Goal: Information Seeking & Learning: Learn about a topic

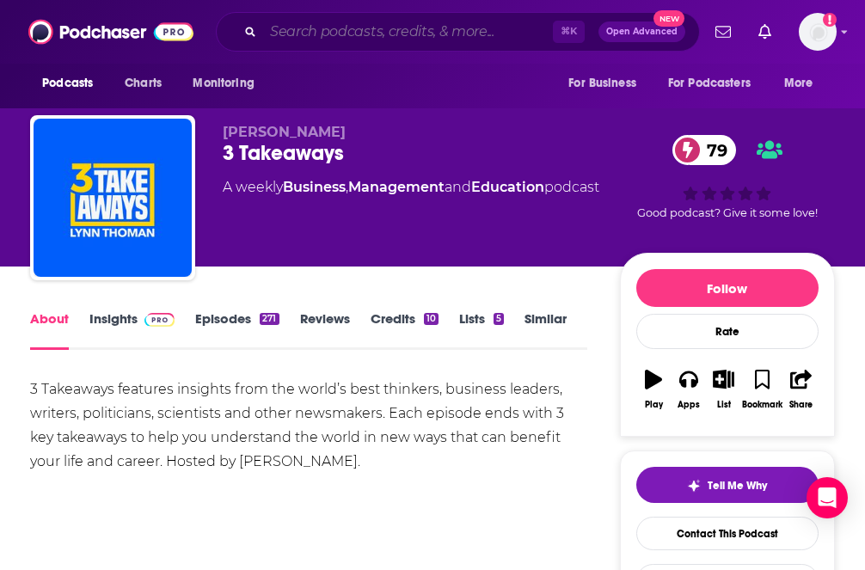
click at [324, 28] on input "Search podcasts, credits, & more..." at bounding box center [408, 32] width 290 height 28
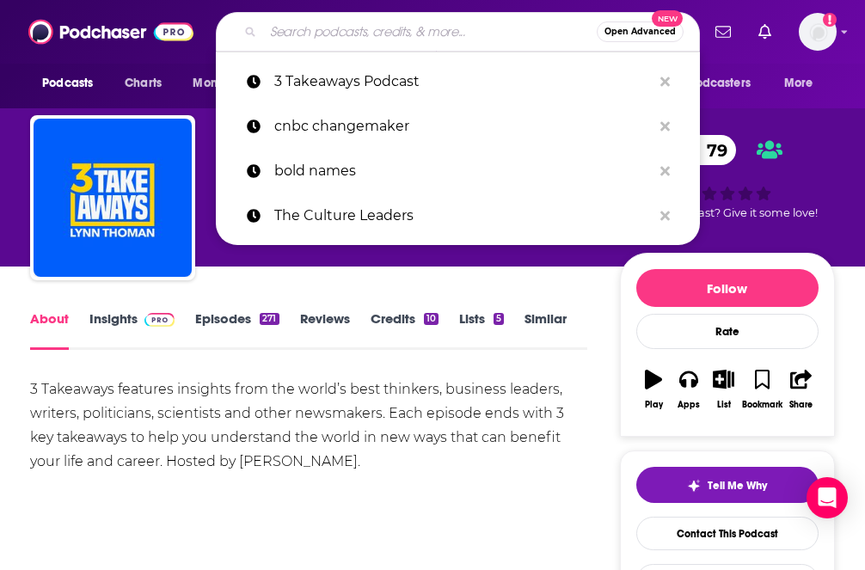
paste input "Opening Bid with [PERSON_NAME]"
type input "Opening Bid with [PERSON_NAME]"
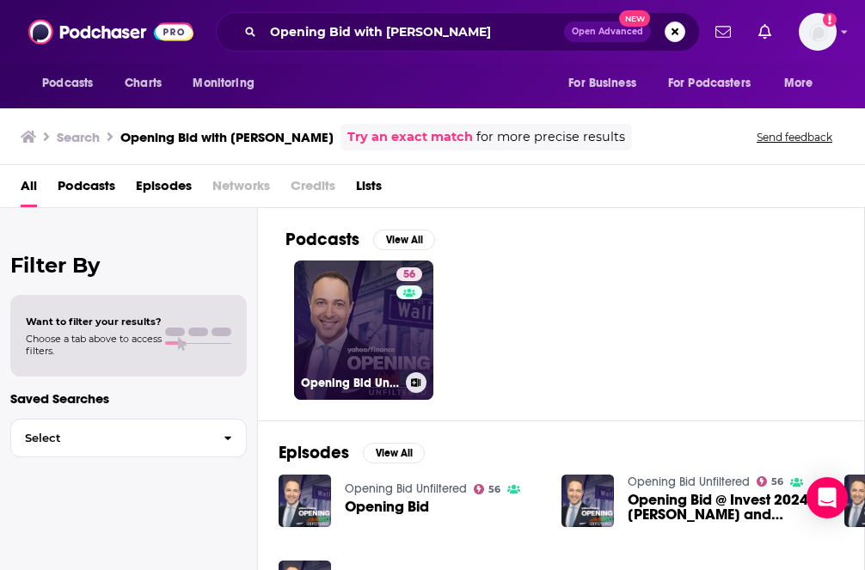
click at [380, 328] on link "56 Opening Bid Unfiltered" at bounding box center [363, 329] width 139 height 139
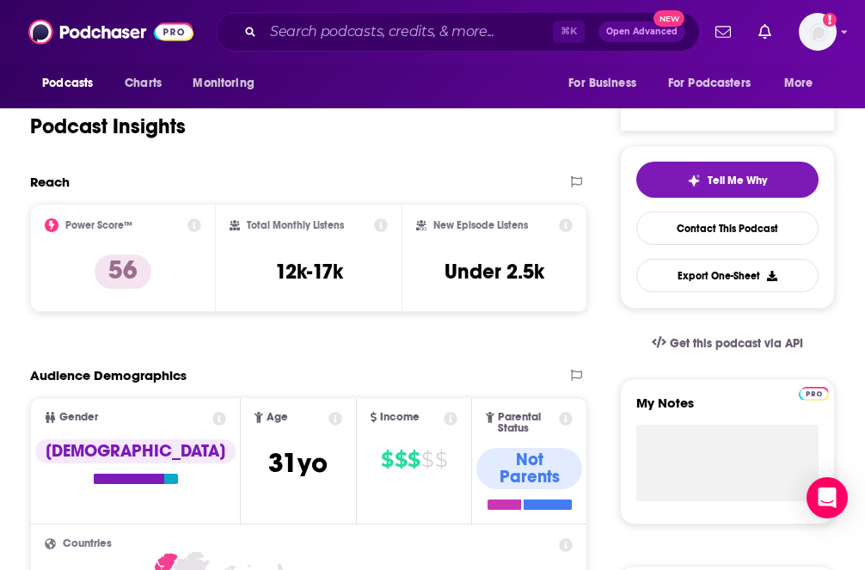
scroll to position [306, 0]
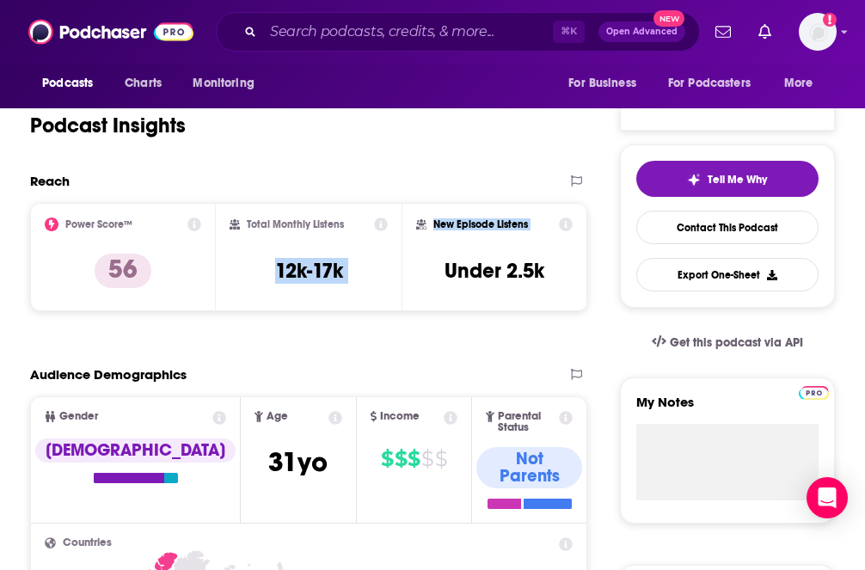
drag, startPoint x: 250, startPoint y: 274, endPoint x: 406, endPoint y: 273, distance: 155.6
click at [406, 273] on div "Power Score™ 56 Total Monthly Listens 12k-17k New Episode Listens Under 2.5k" at bounding box center [308, 257] width 557 height 108
click at [406, 273] on div "New Episode Listens Under 2.5k" at bounding box center [494, 257] width 186 height 108
copy div "Total Monthly Listens 12k-17k New Episode Listens Under 2.5k"
drag, startPoint x: 230, startPoint y: 208, endPoint x: 565, endPoint y: 292, distance: 345.7
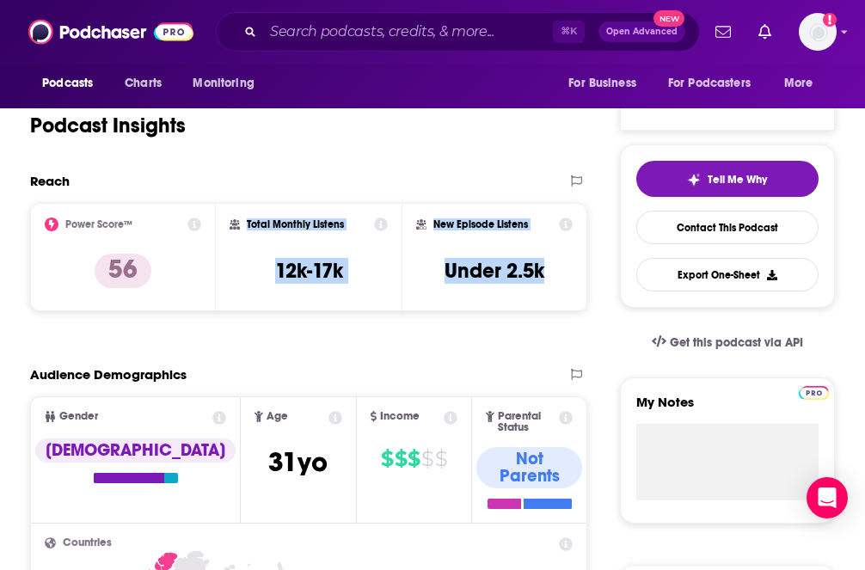
click at [565, 292] on div "Power Score™ 56 Total Monthly Listens 12k-17k New Episode Listens Under 2.5k" at bounding box center [308, 257] width 557 height 108
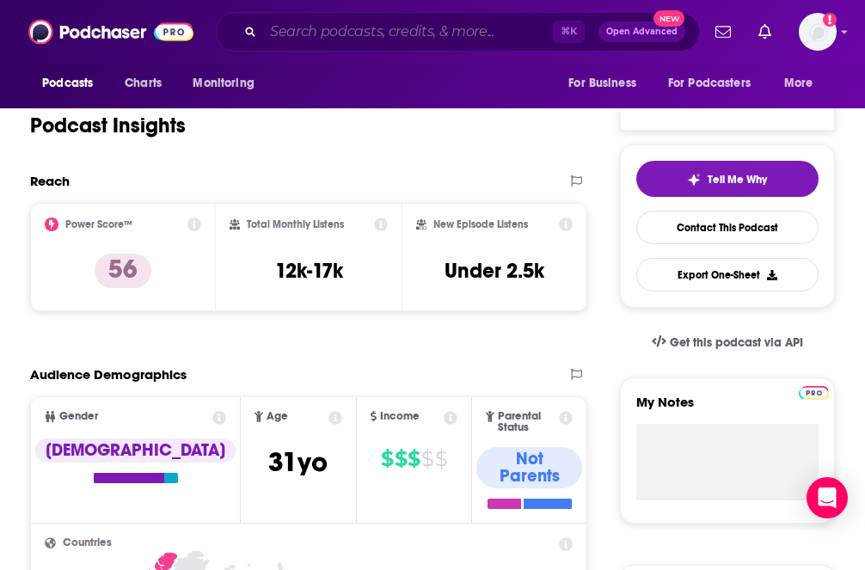
click at [344, 38] on input "Search podcasts, credits, & more..." at bounding box center [408, 32] width 290 height 28
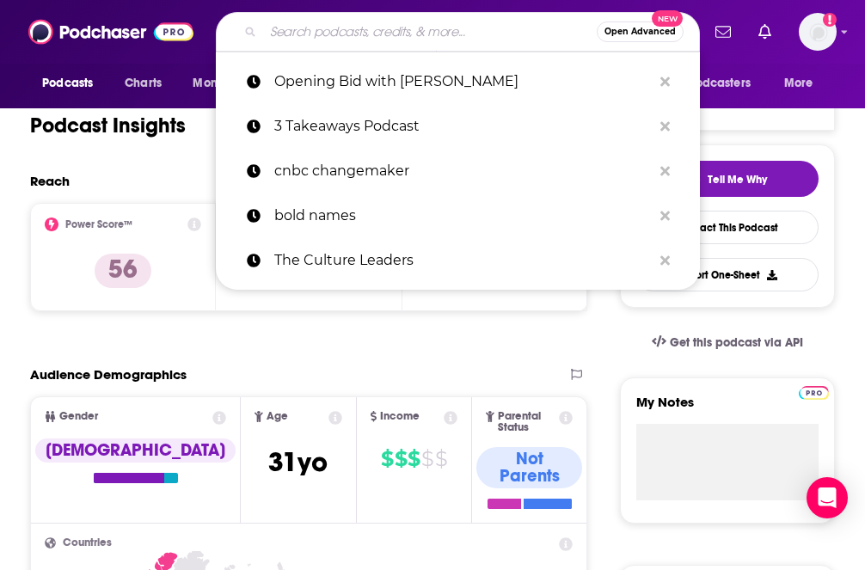
paste input "Opening Bid Unfiltered"
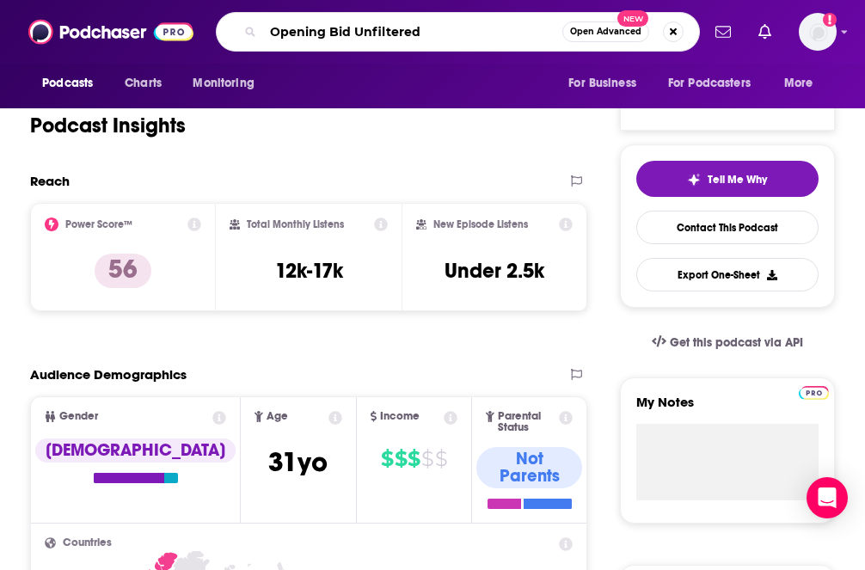
type input "Opening Bid Unfiltered"
click at [416, 181] on div "Reach" at bounding box center [291, 181] width 522 height 16
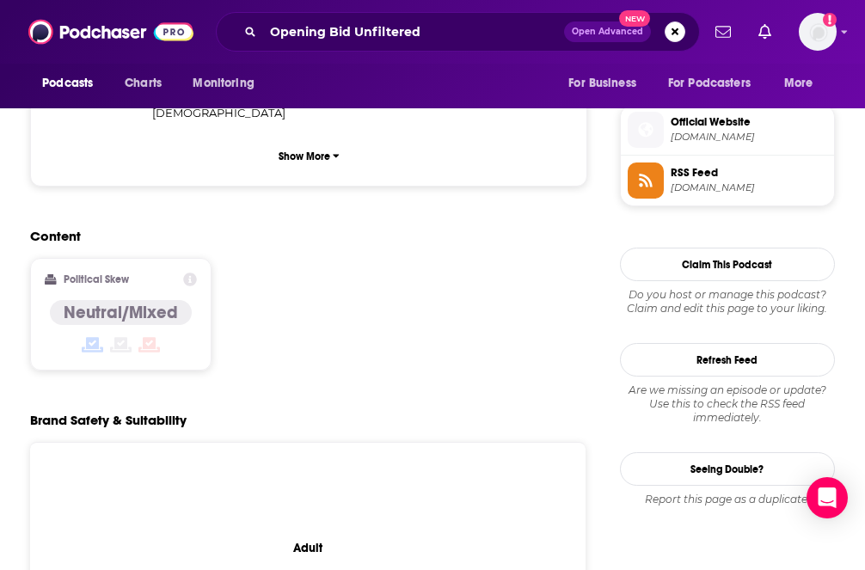
scroll to position [0, 0]
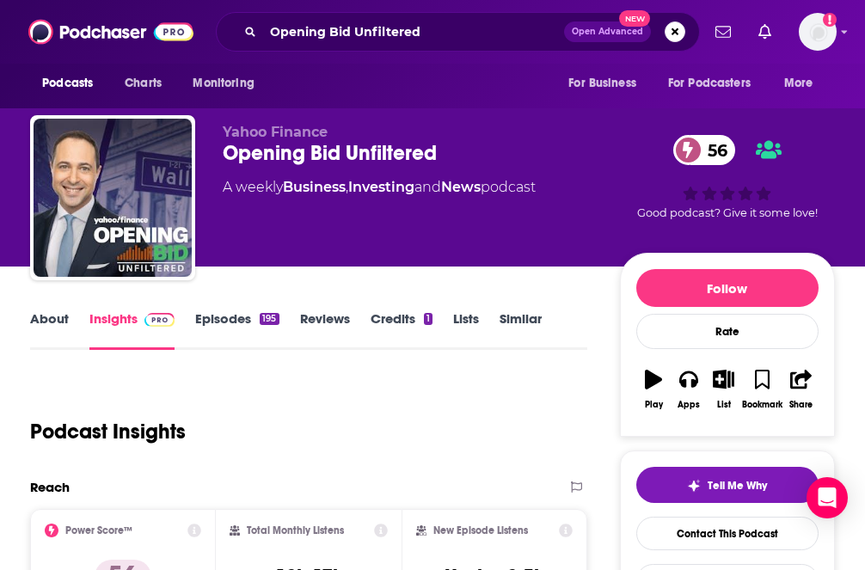
click at [230, 316] on link "Episodes 195" at bounding box center [236, 330] width 83 height 40
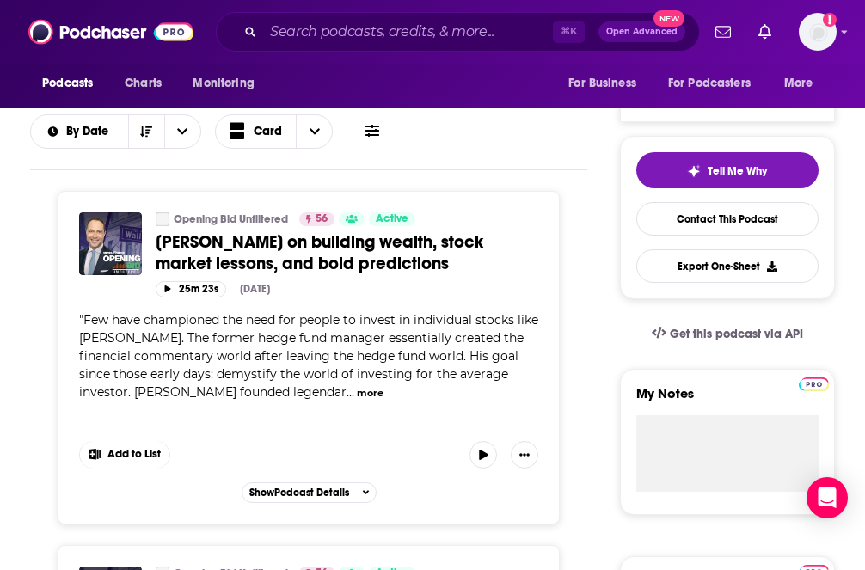
scroll to position [215, 0]
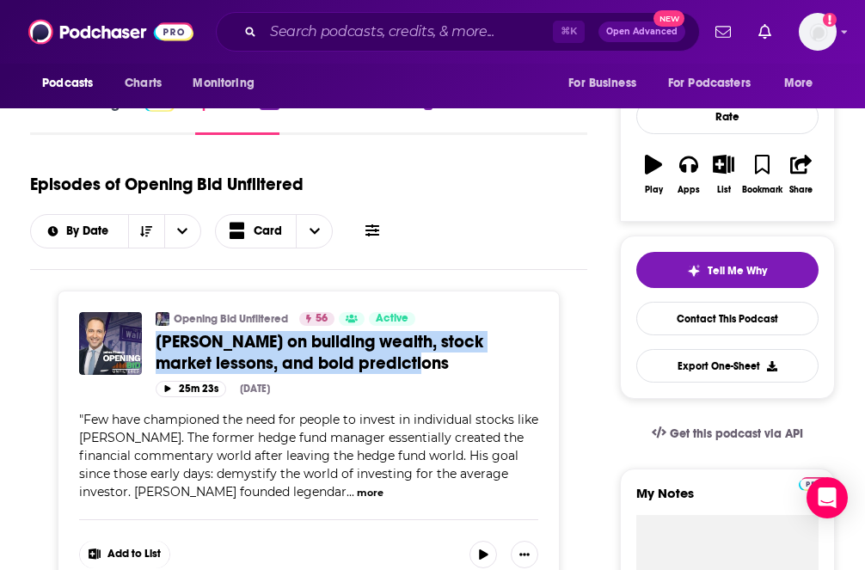
copy span "[PERSON_NAME] on building wealth, stock market lessons, and bold predictions"
drag, startPoint x: 152, startPoint y: 337, endPoint x: 410, endPoint y: 362, distance: 259.1
click at [410, 362] on div "Opening Bid Unfiltered 56 Active Categories Business + 3 [PERSON_NAME] on build…" at bounding box center [308, 354] width 459 height 85
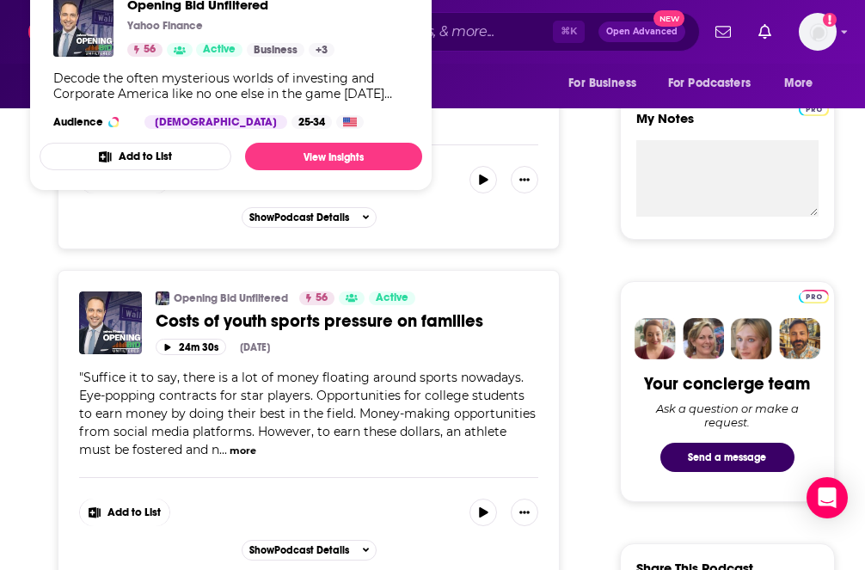
scroll to position [603, 0]
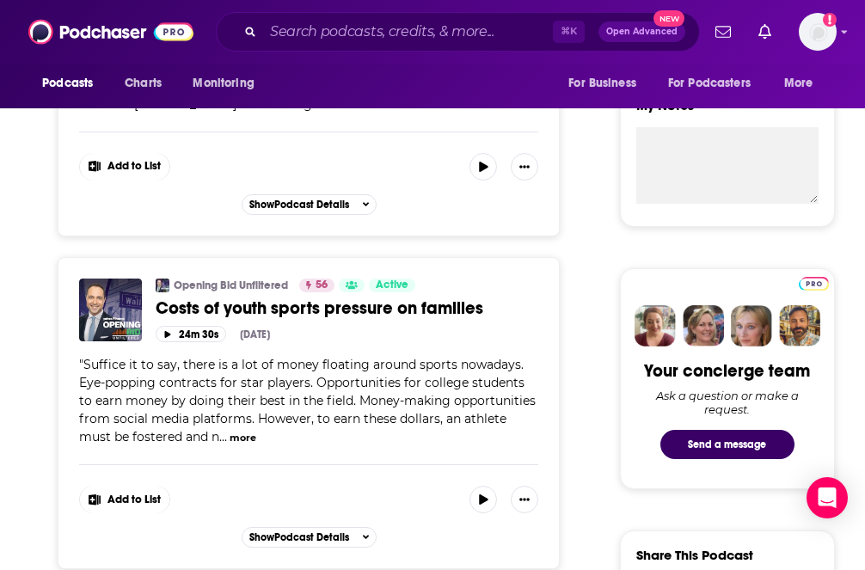
click at [230, 440] on button "more" at bounding box center [243, 438] width 27 height 15
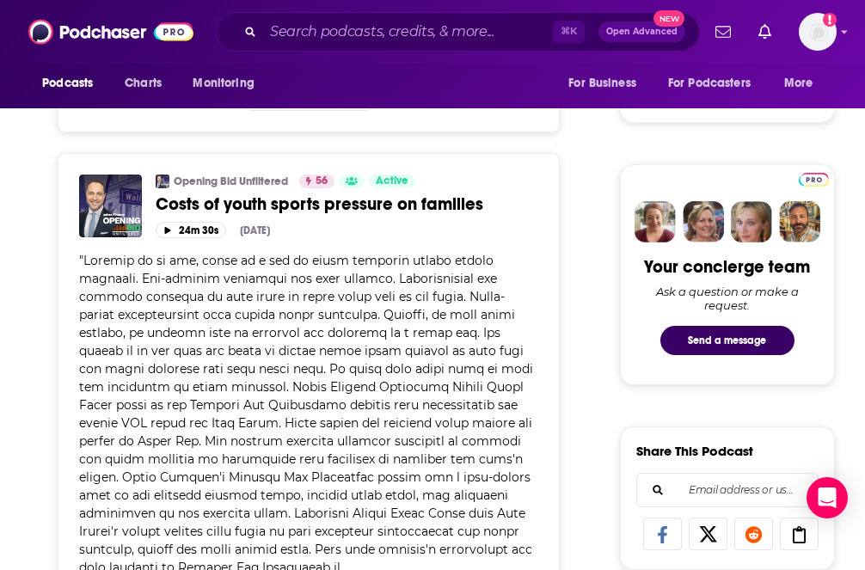
scroll to position [709, 0]
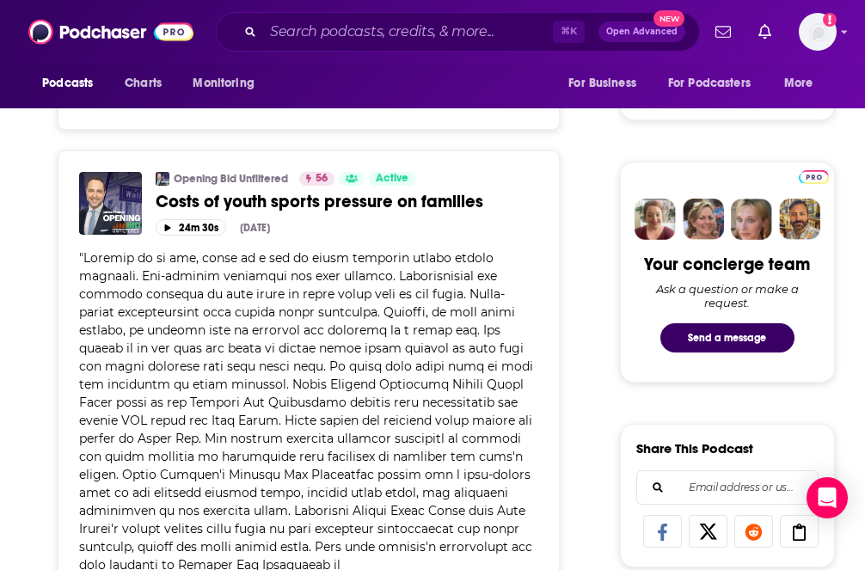
click at [268, 403] on span at bounding box center [306, 456] width 454 height 413
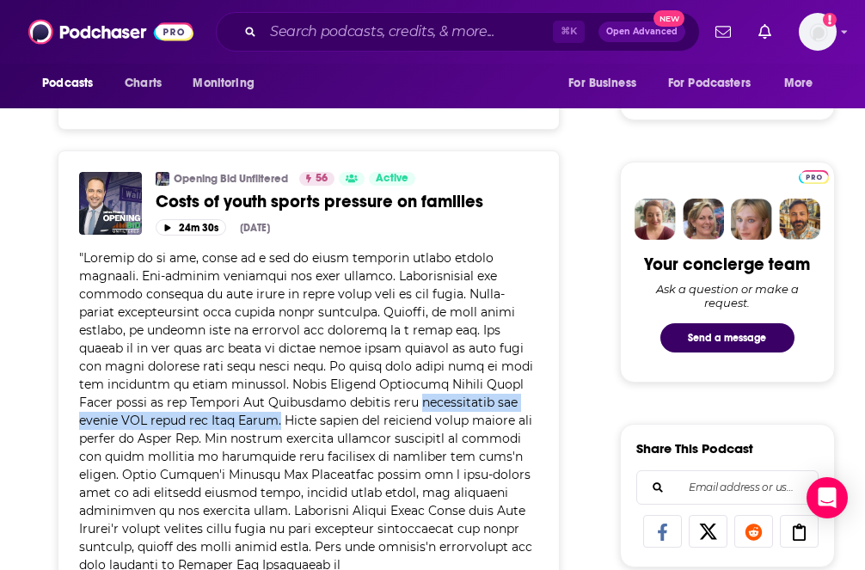
copy span "sportscaster and former NFL tight end [PERSON_NAME]."
copy span "sportscaster and former NFL tight end [PERSON_NAME]"
drag, startPoint x: 227, startPoint y: 405, endPoint x: 526, endPoint y: 406, distance: 299.2
click at [526, 406] on span at bounding box center [306, 456] width 454 height 413
drag, startPoint x: 506, startPoint y: 211, endPoint x: 487, endPoint y: 211, distance: 19.8
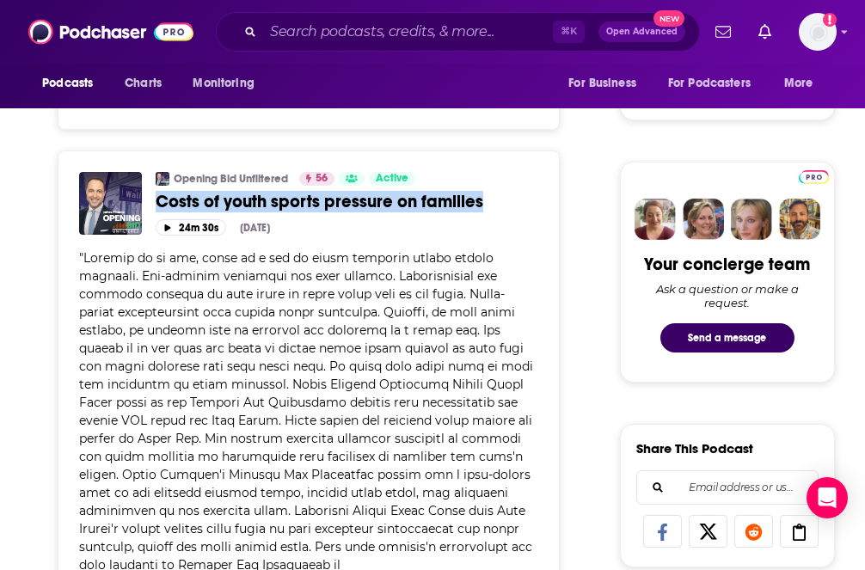
copy span "Costs of youth sports pressure on families"
drag, startPoint x: 152, startPoint y: 199, endPoint x: 562, endPoint y: 206, distance: 410.1
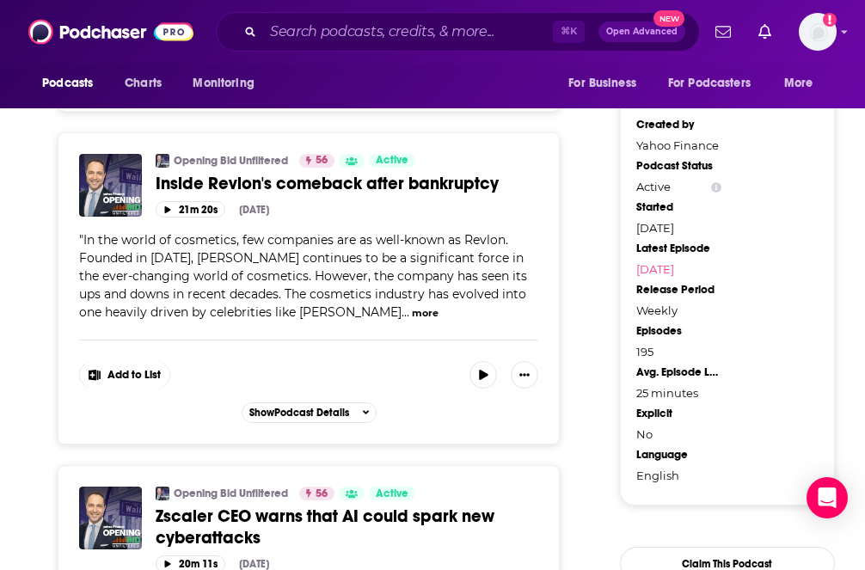
scroll to position [1384, 0]
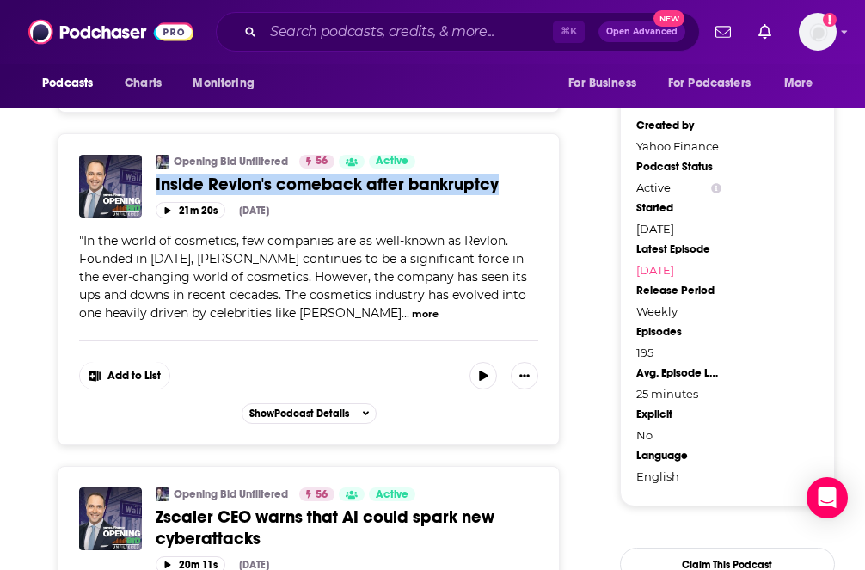
copy span "Inside Revlon's comeback after bankruptcy"
drag, startPoint x: 150, startPoint y: 161, endPoint x: 518, endPoint y: 170, distance: 368.9
click at [518, 170] on div "Opening Bid Unfiltered 56 Active Categories Business + 3 Inside [PERSON_NAME]'s…" at bounding box center [308, 187] width 459 height 64
click at [412, 307] on button "more" at bounding box center [425, 314] width 27 height 15
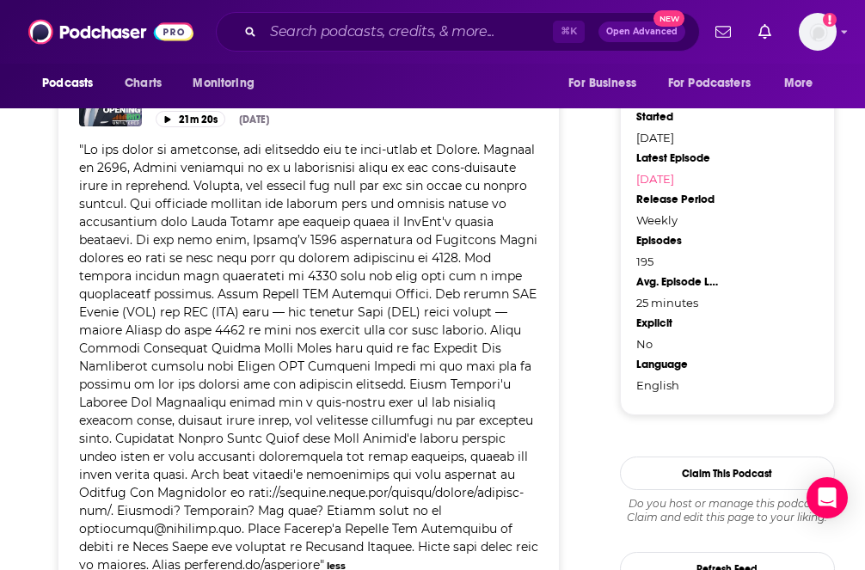
scroll to position [1476, 0]
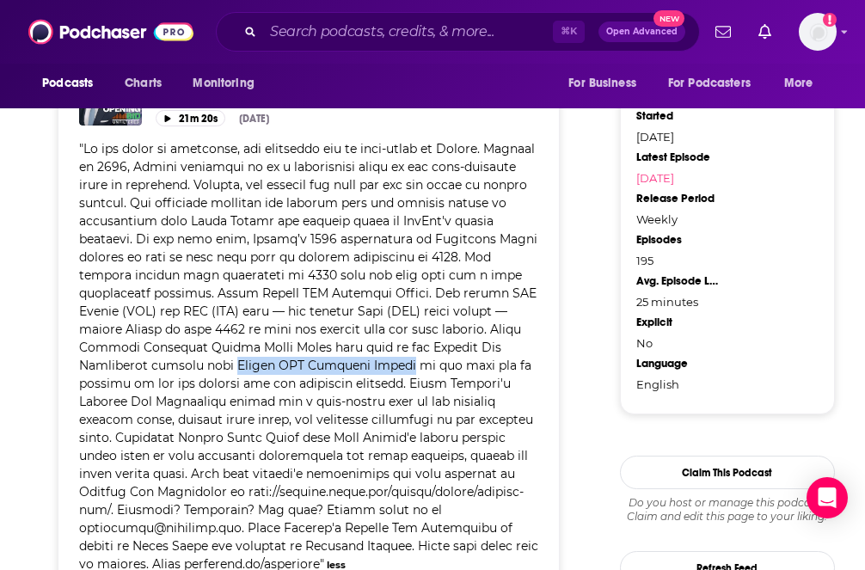
copy span "Revlon CEO [PERSON_NAME]"
drag, startPoint x: 395, startPoint y: 347, endPoint x: 226, endPoint y: 351, distance: 169.4
click at [226, 351] on span at bounding box center [308, 356] width 459 height 431
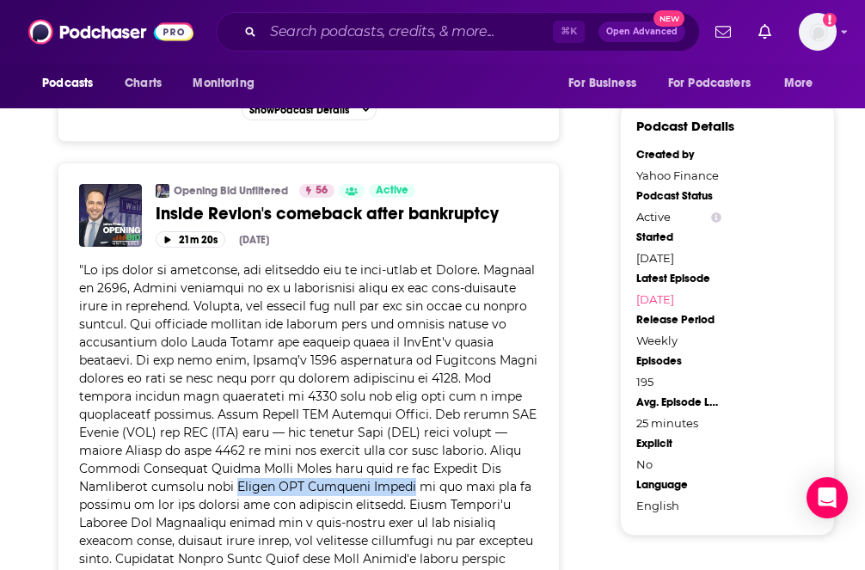
scroll to position [1158, 0]
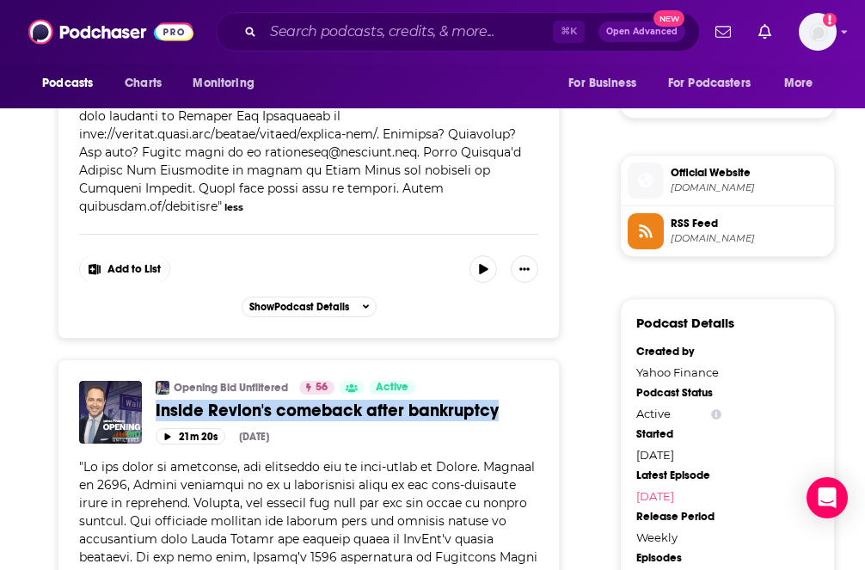
copy span "Inside Revlon's comeback after bankruptcy"
drag, startPoint x: 159, startPoint y: 391, endPoint x: 548, endPoint y: 387, distance: 388.6
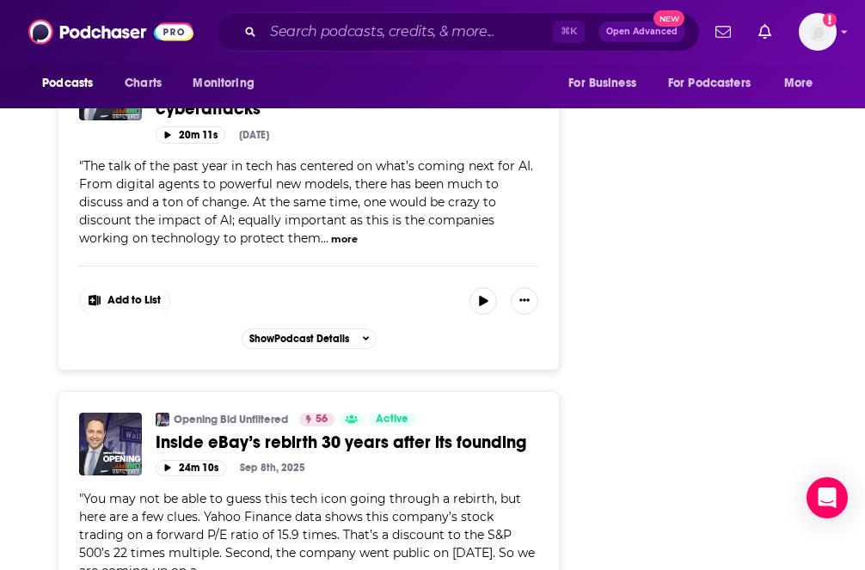
scroll to position [2454, 0]
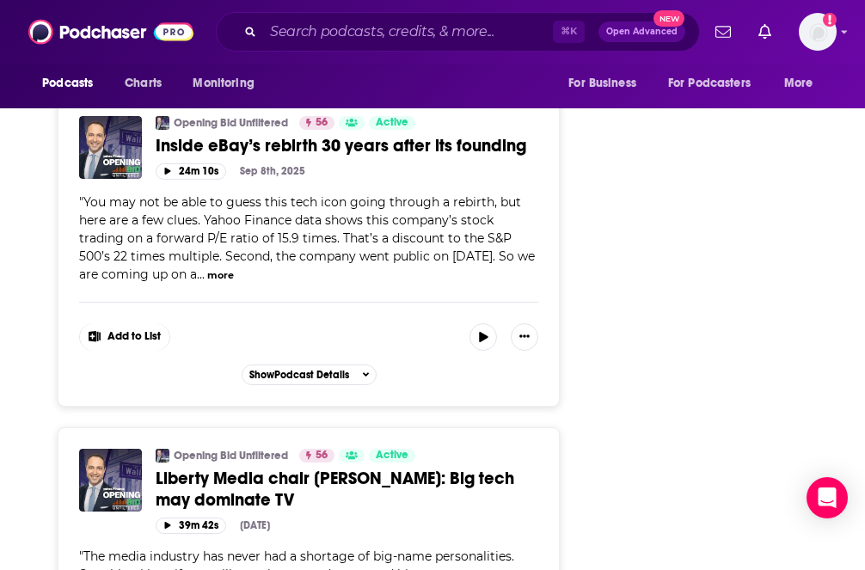
click at [297, 275] on span "" You may not be able to guess this tech icon going through a rebirth, but here…" at bounding box center [307, 238] width 456 height 88
click at [297, 282] on span "" You may not be able to guess this tech icon going through a rebirth, but here…" at bounding box center [307, 238] width 456 height 88
click at [234, 276] on button "more" at bounding box center [220, 275] width 27 height 15
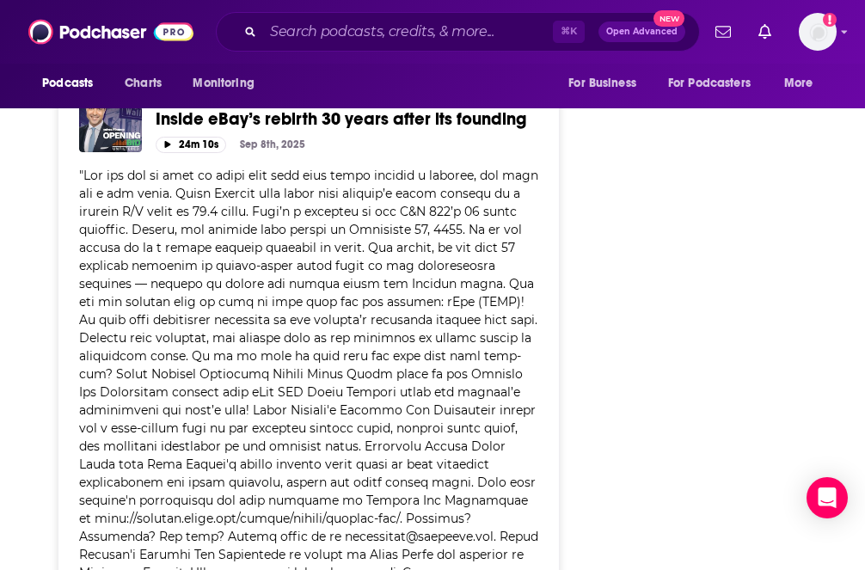
scroll to position [2482, 0]
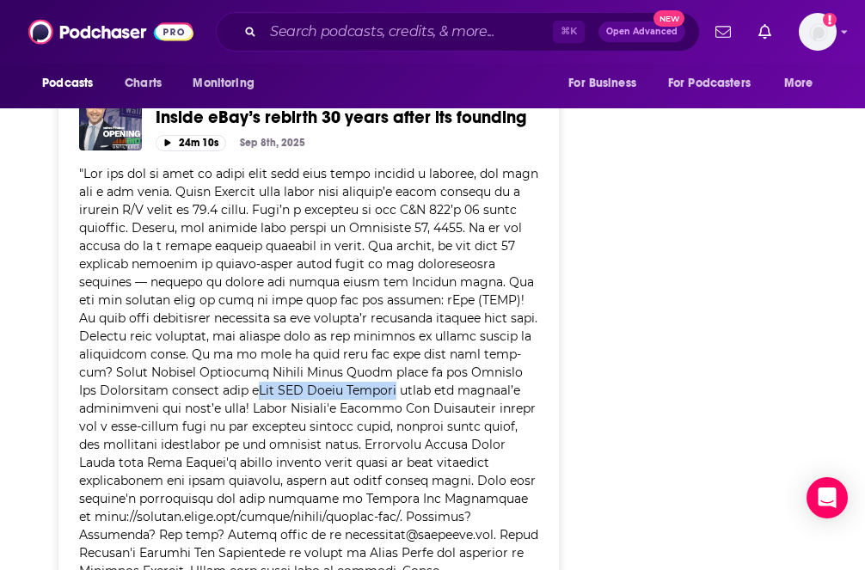
drag, startPoint x: 312, startPoint y: 390, endPoint x: 457, endPoint y: 395, distance: 144.5
click at [457, 395] on span at bounding box center [308, 381] width 459 height 431
drag, startPoint x: 457, startPoint y: 395, endPoint x: 307, endPoint y: 396, distance: 149.6
click at [307, 396] on span at bounding box center [308, 381] width 459 height 431
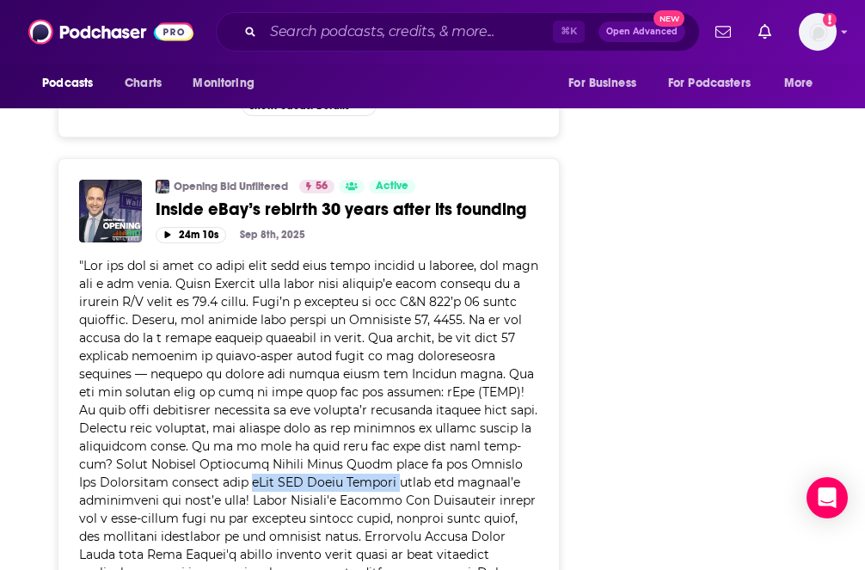
scroll to position [2363, 0]
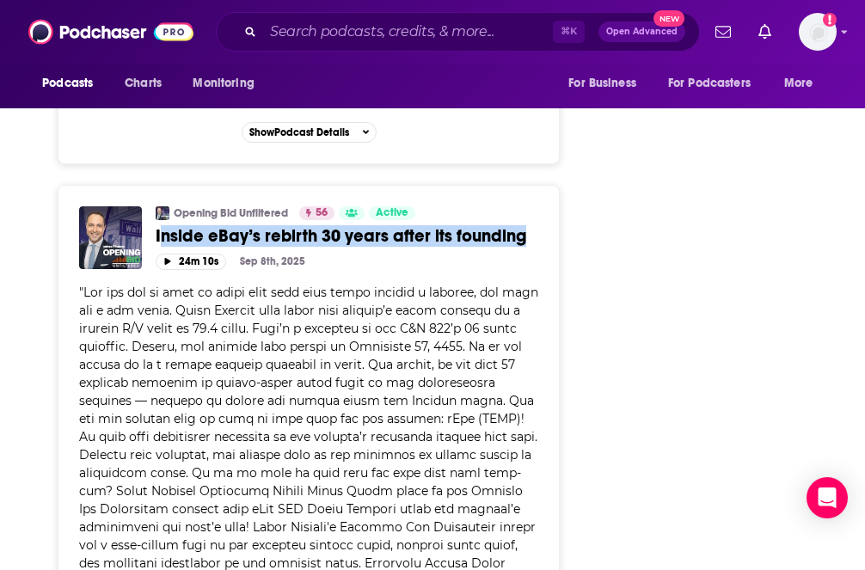
drag, startPoint x: 540, startPoint y: 238, endPoint x: 159, endPoint y: 239, distance: 380.8
click at [159, 239] on div "Opening Bid Unfiltered 56 Active Categories Business + 3 Inside eBay’s rebirth …" at bounding box center [309, 512] width 502 height 655
copy span "nside eBay’s rebirth 30 years after its founding"
copy span "Inside eBay’s rebirth 30 years after its founding"
drag, startPoint x: 149, startPoint y: 238, endPoint x: 588, endPoint y: 256, distance: 439.7
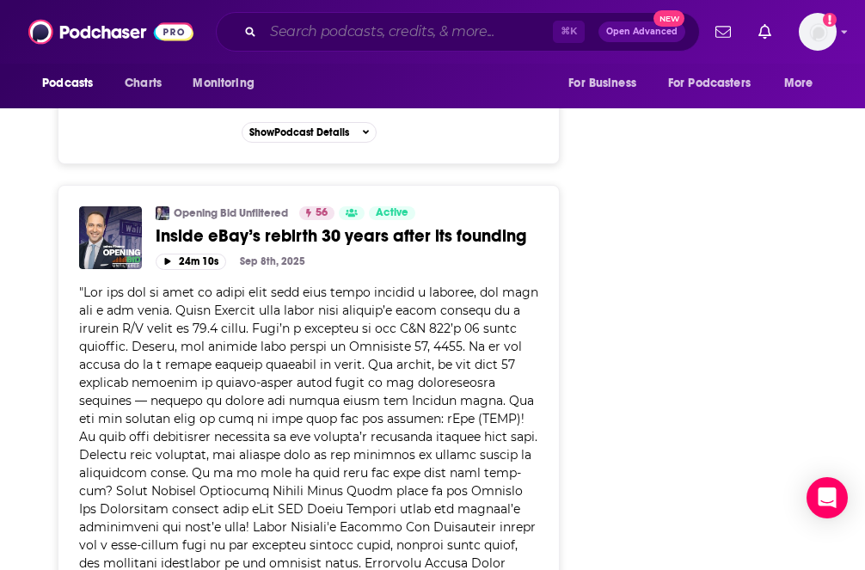
click at [339, 28] on input "Search podcasts, credits, & more..." at bounding box center [408, 32] width 290 height 28
paste input "[URL][DOMAIN_NAME]"
type input "[URL][DOMAIN_NAME]"
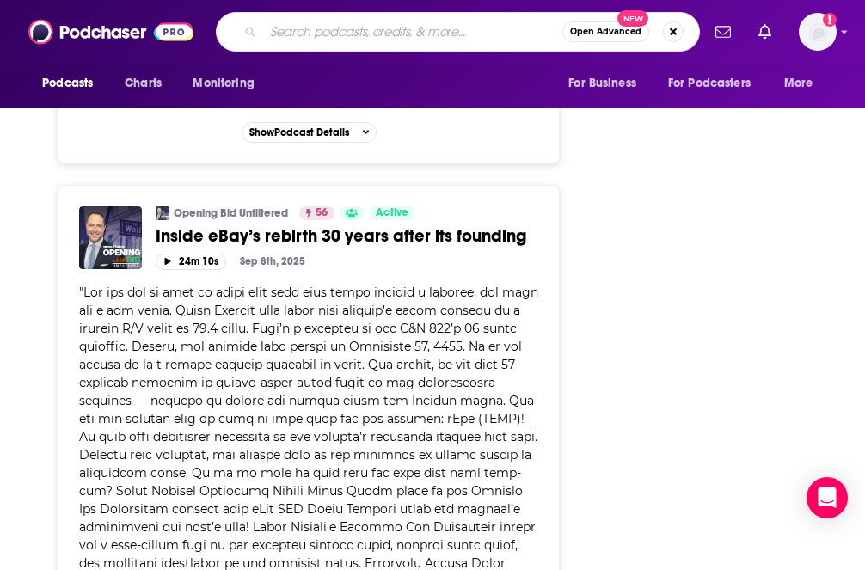
scroll to position [0, 0]
type input "the innovation engine"
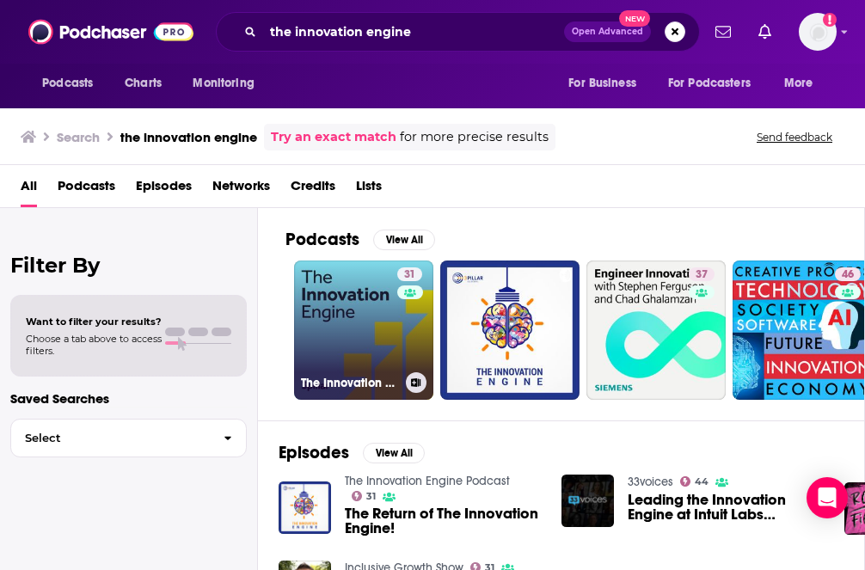
click at [389, 326] on link "31 The Innovation Engine Podcast" at bounding box center [363, 329] width 139 height 139
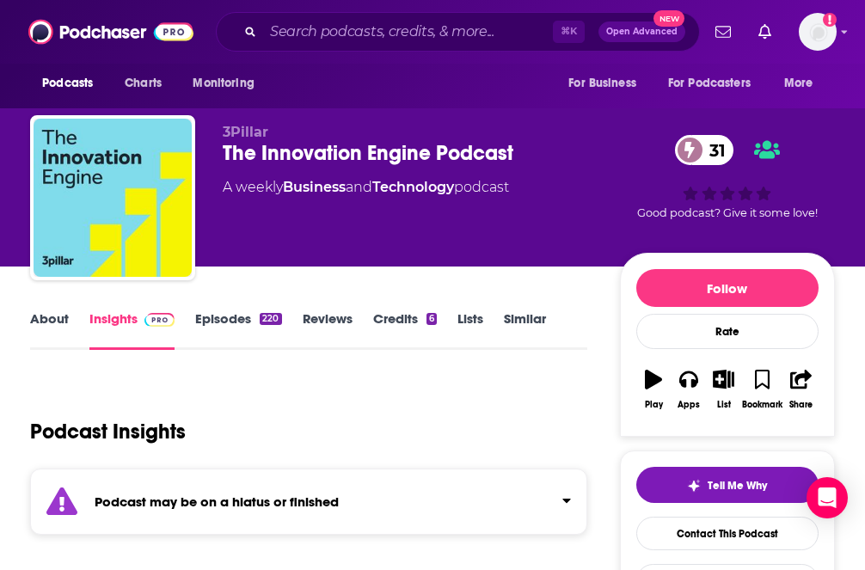
click at [212, 321] on link "Episodes 220" at bounding box center [238, 330] width 86 height 40
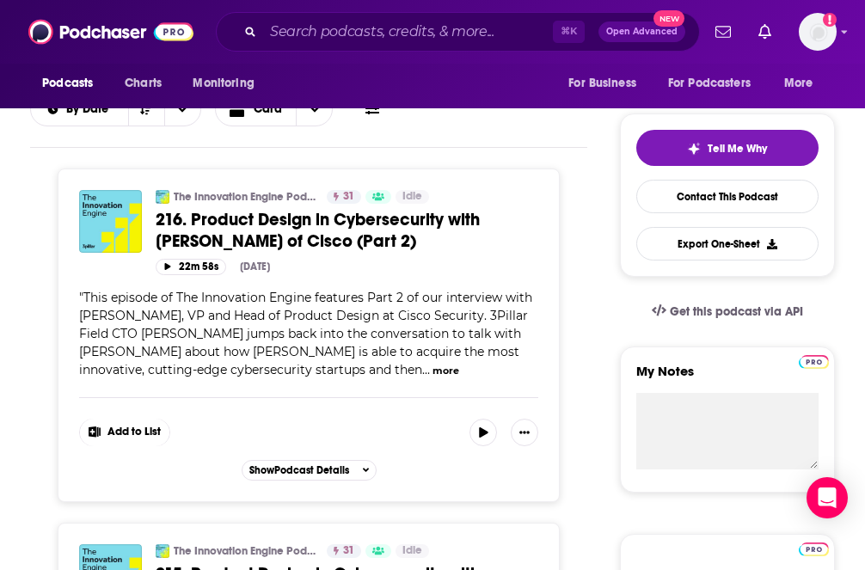
scroll to position [343, 0]
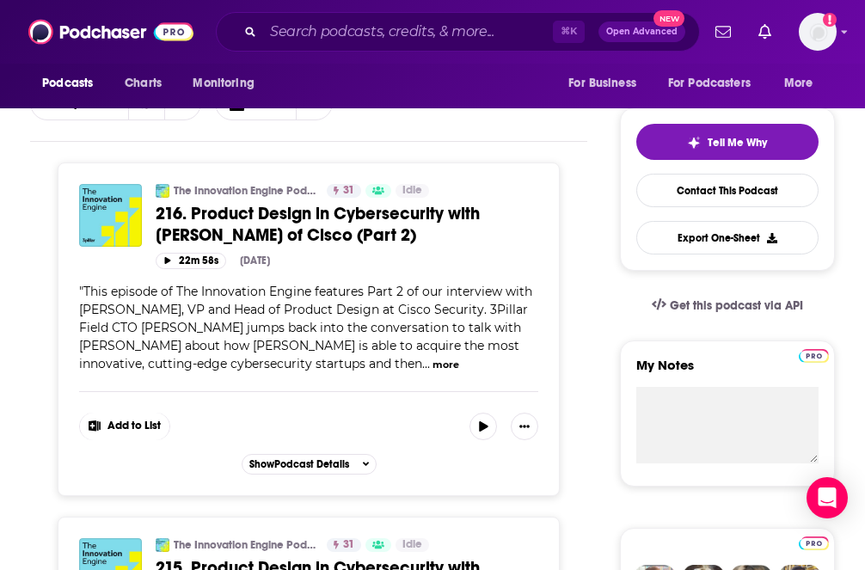
drag, startPoint x: 160, startPoint y: 205, endPoint x: 170, endPoint y: 205, distance: 10.3
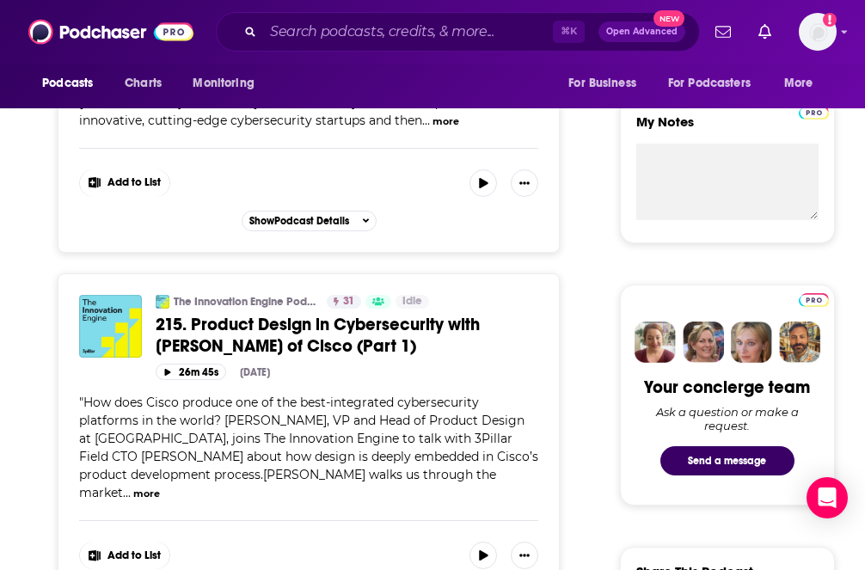
scroll to position [592, 0]
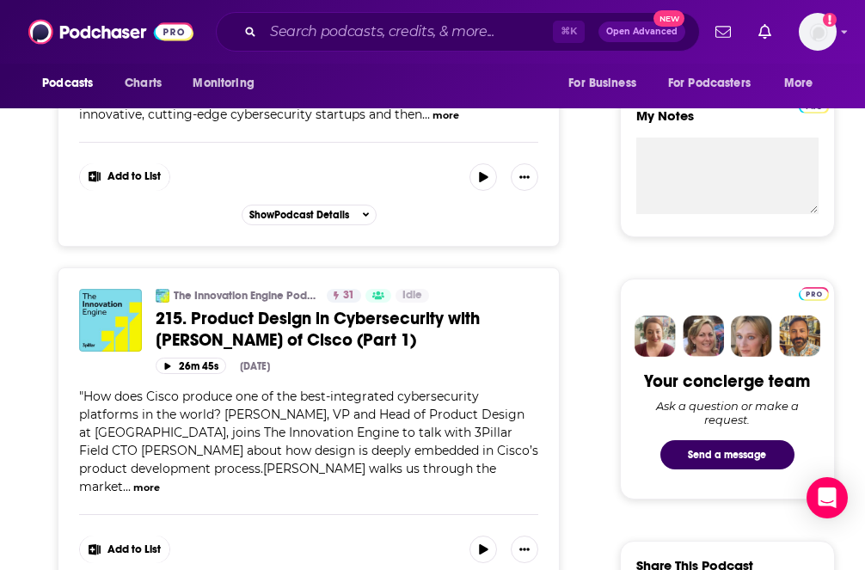
click at [325, 436] on span "How does Cisco produce one of the best-integrated cybersecurity platforms in th…" at bounding box center [308, 442] width 459 height 106
click at [321, 415] on span "How does Cisco produce one of the best-integrated cybersecurity platforms in th…" at bounding box center [308, 442] width 459 height 106
click at [280, 331] on span "215. Product Design in Cybersecurity with [PERSON_NAME] of Cisco (Part 1)" at bounding box center [318, 329] width 324 height 43
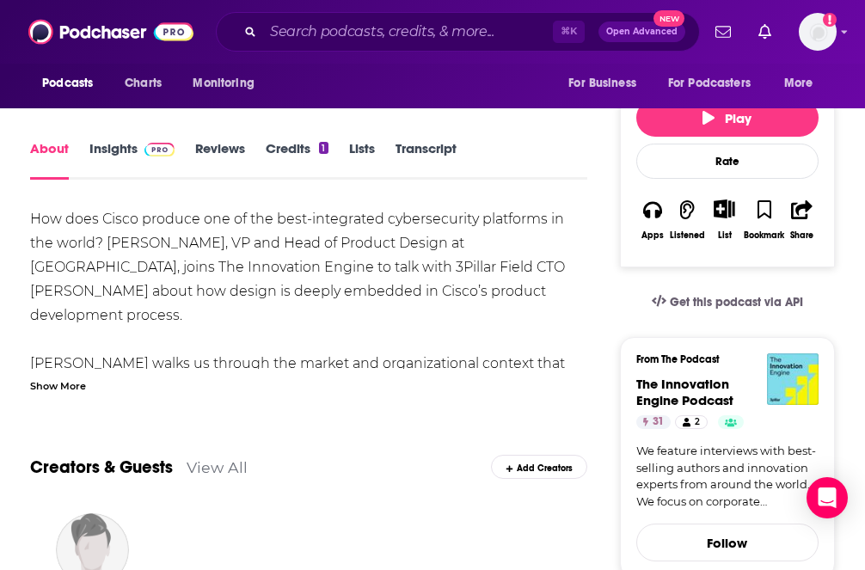
scroll to position [49, 0]
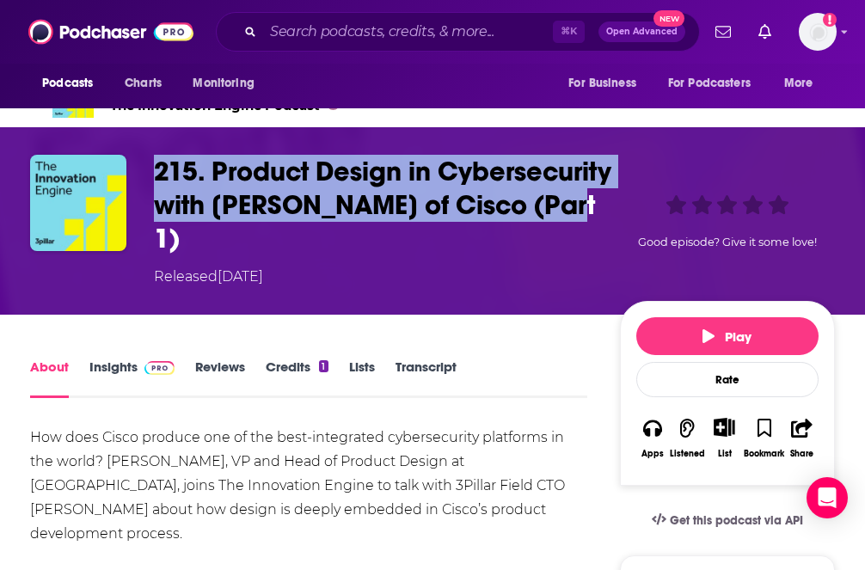
drag, startPoint x: 338, startPoint y: 253, endPoint x: 147, endPoint y: 169, distance: 208.3
click at [145, 169] on div "215. Product Design in Cybersecurity with [PERSON_NAME] of Cisco (Part 1) Relea…" at bounding box center [432, 221] width 805 height 132
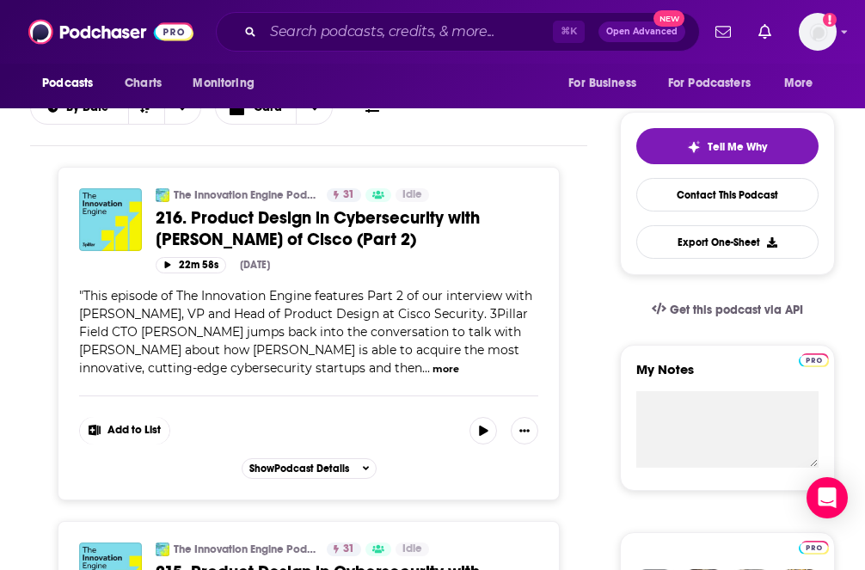
scroll to position [338, 0]
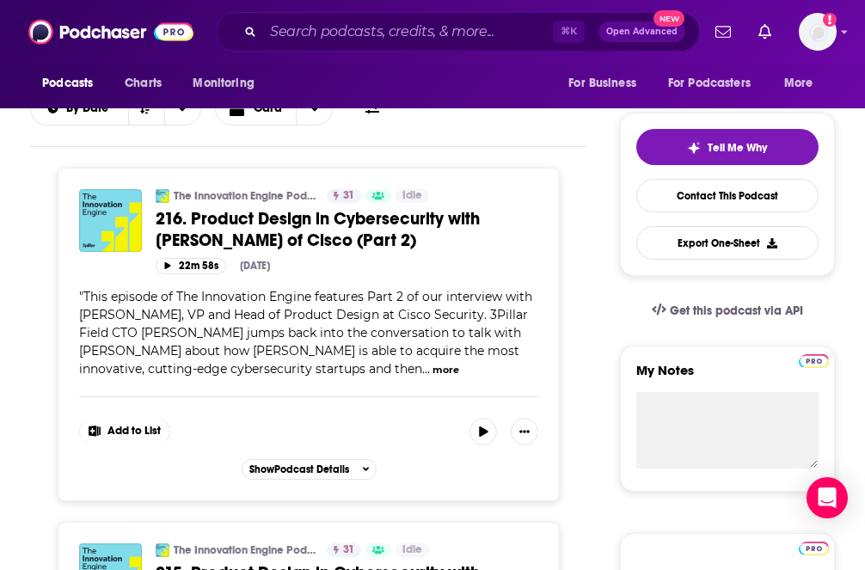
click at [315, 225] on span "216. Product Design in Cybersecurity with [PERSON_NAME] of Cisco (Part 2)" at bounding box center [318, 229] width 324 height 43
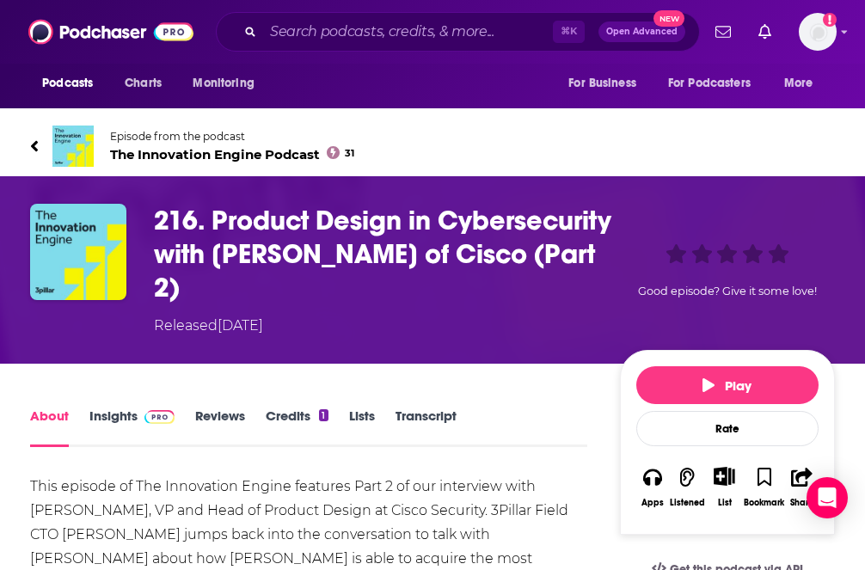
scroll to position [47, 0]
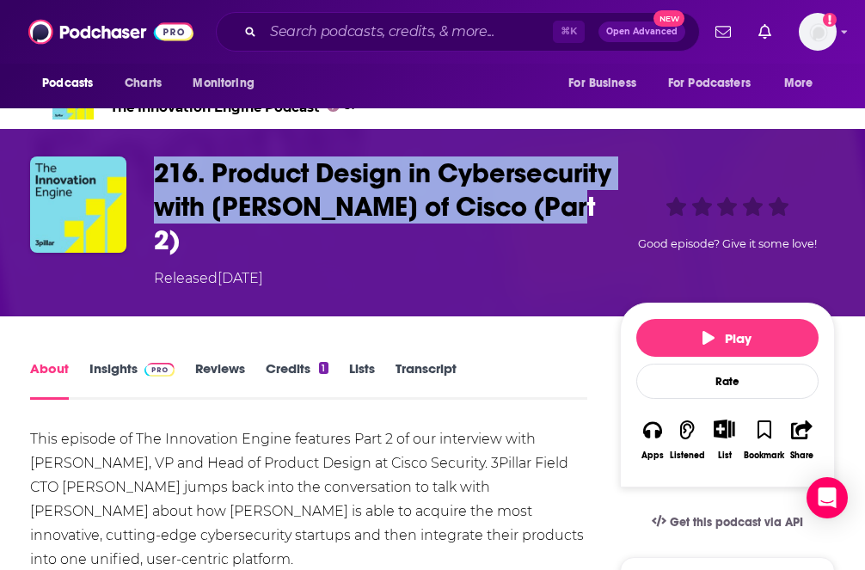
drag, startPoint x: 339, startPoint y: 254, endPoint x: 122, endPoint y: 188, distance: 226.5
click at [122, 188] on div "216. Product Design in Cybersecurity with [PERSON_NAME] of Cisco (Part 2) Relea…" at bounding box center [432, 222] width 805 height 132
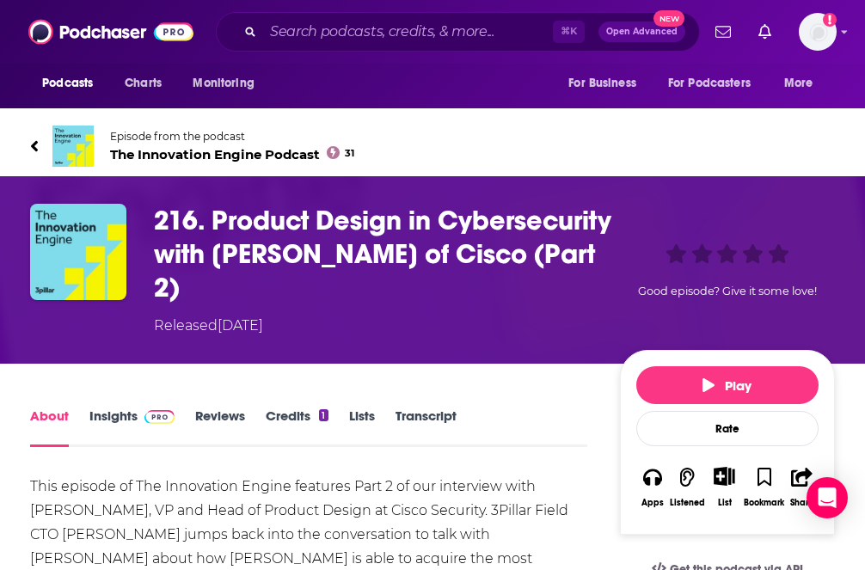
click at [28, 144] on div "Episode from the podcast The Innovation Engine Podcast 31" at bounding box center [432, 146] width 830 height 69
click at [30, 140] on icon at bounding box center [34, 146] width 9 height 17
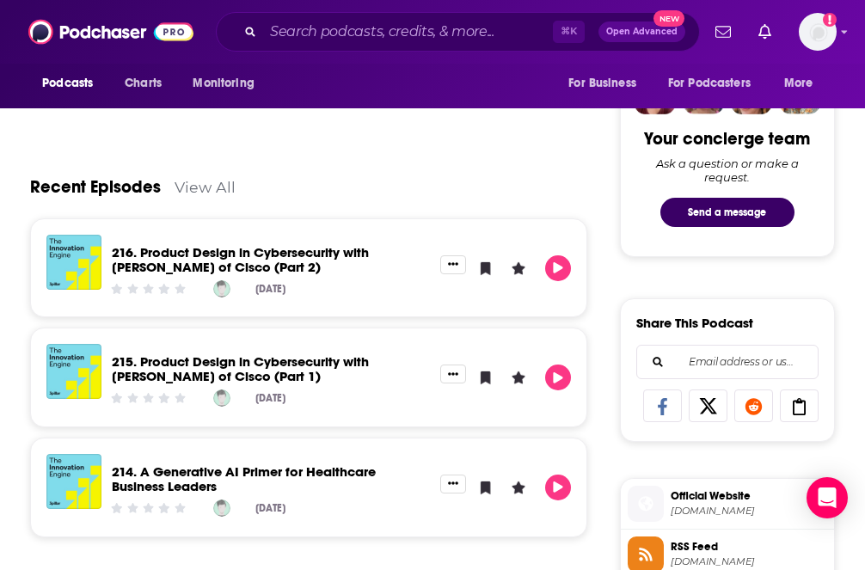
scroll to position [844, 0]
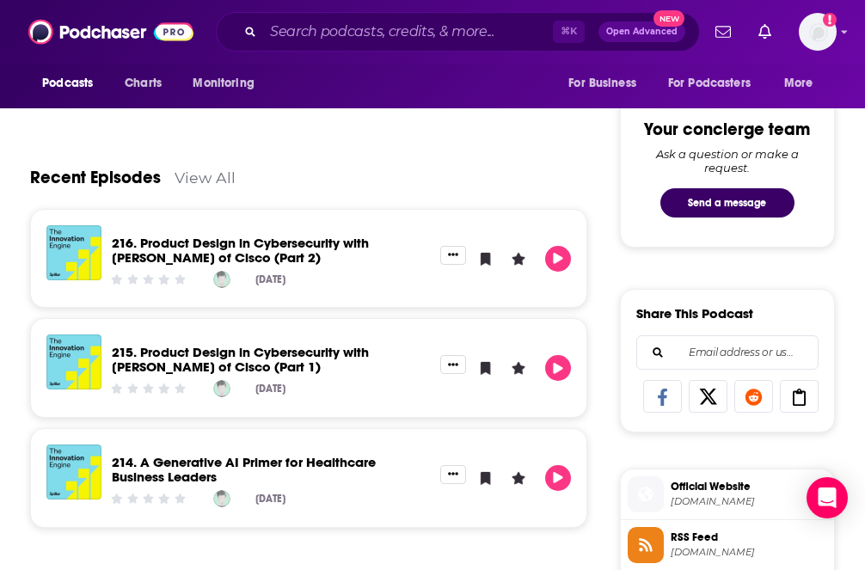
click at [176, 175] on link "View All" at bounding box center [205, 178] width 61 height 18
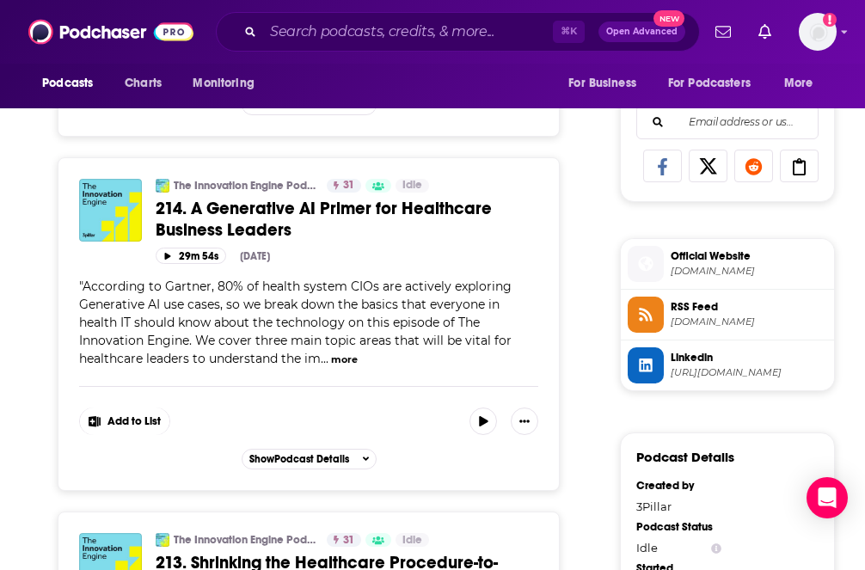
scroll to position [1042, 0]
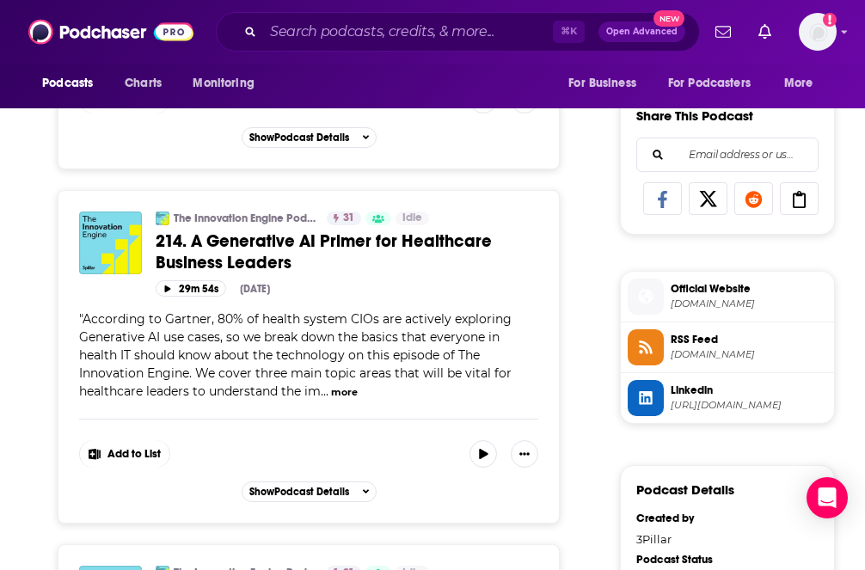
drag, startPoint x: 306, startPoint y: 246, endPoint x: 214, endPoint y: 32, distance: 233.0
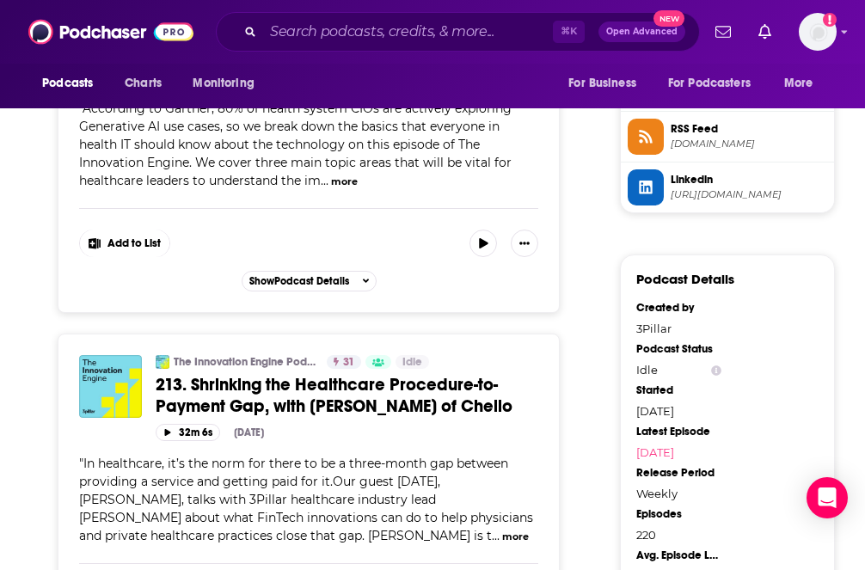
scroll to position [1294, 0]
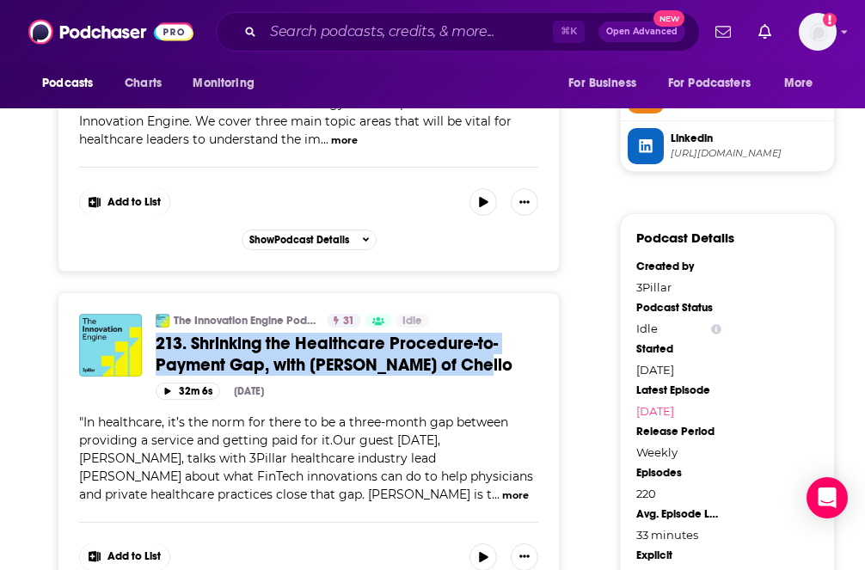
drag, startPoint x: 153, startPoint y: 323, endPoint x: 498, endPoint y: 348, distance: 345.6
click at [498, 348] on div "The Innovation Engine Podcast 31 Idle Categories Business + 1 213. Shrinking th…" at bounding box center [308, 356] width 459 height 85
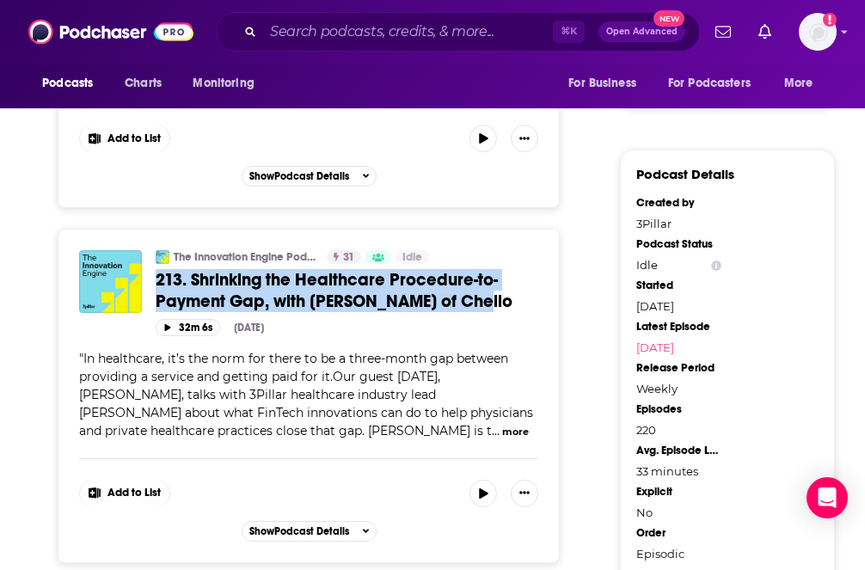
scroll to position [1358, 0]
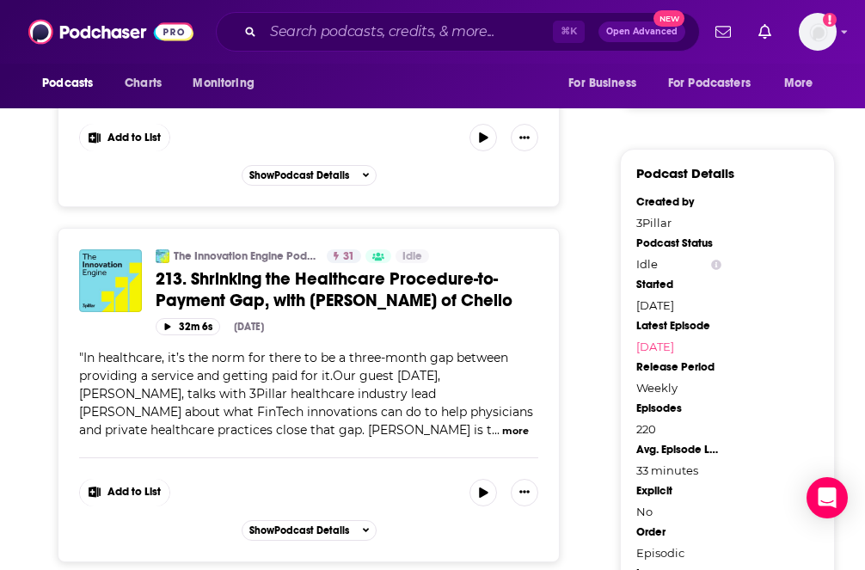
drag, startPoint x: 428, startPoint y: 355, endPoint x: 453, endPoint y: 377, distance: 33.5
click at [453, 377] on span "In healthcare, it’s the norm for there to be a three-month gap between providin…" at bounding box center [306, 394] width 454 height 88
drag, startPoint x: 430, startPoint y: 358, endPoint x: 526, endPoint y: 359, distance: 96.3
click at [526, 359] on div "" In healthcare, it’s the norm for there to be a three-month gap between provid…" at bounding box center [308, 394] width 459 height 90
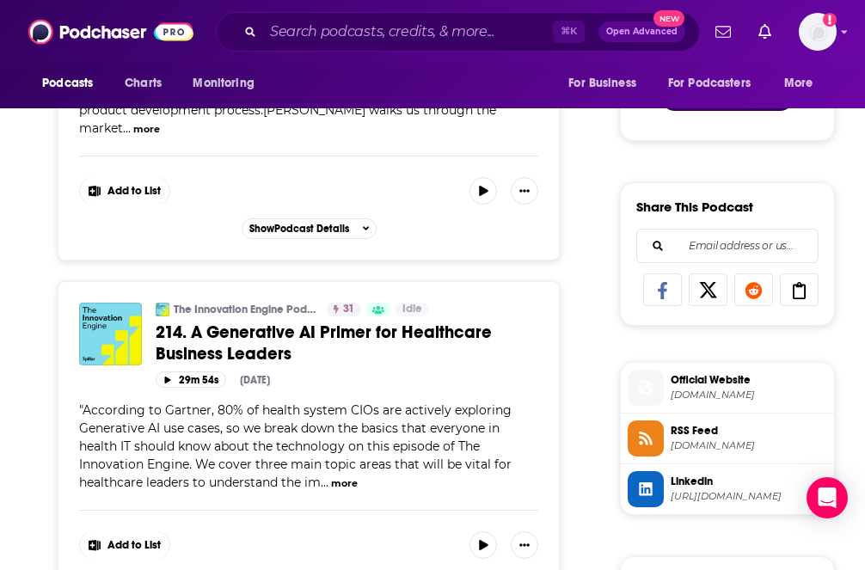
scroll to position [0, 0]
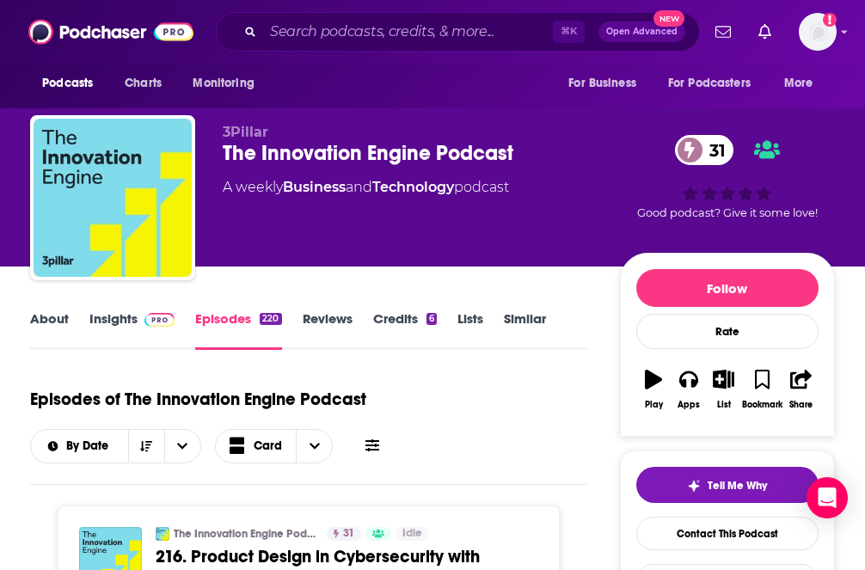
click at [117, 324] on link "Insights" at bounding box center [131, 330] width 85 height 40
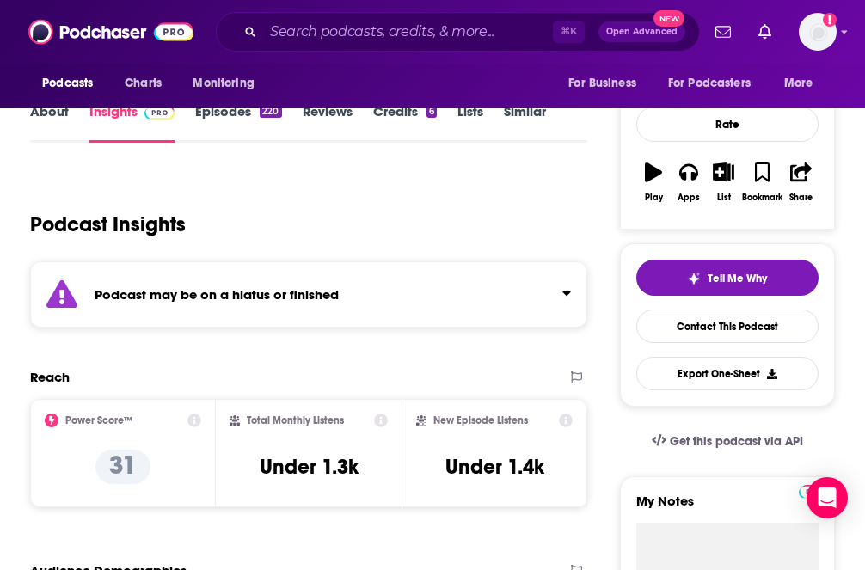
scroll to position [211, 0]
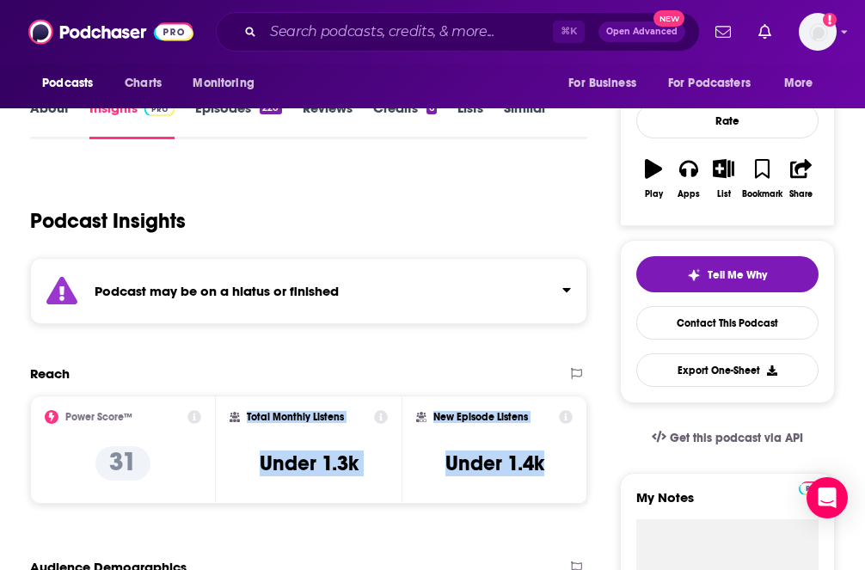
drag, startPoint x: 242, startPoint y: 402, endPoint x: 560, endPoint y: 470, distance: 325.3
click at [560, 470] on div "Power Score™ 31 Total Monthly Listens Under 1.3k New Episode Listens Under 1.4k" at bounding box center [308, 449] width 557 height 108
